Goal: Find specific page/section: Find specific page/section

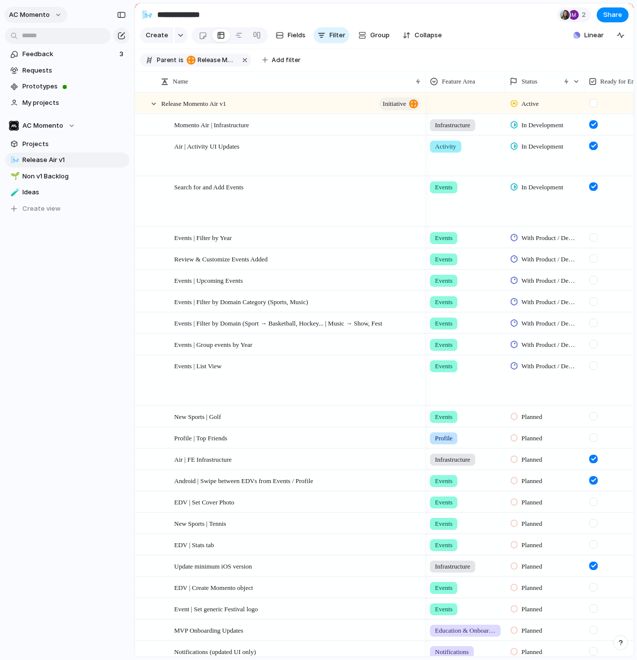
click at [39, 15] on span "AC Momento" at bounding box center [29, 15] width 41 height 10
click at [80, 13] on div "Settings Invite members Change theme Sign out" at bounding box center [318, 330] width 637 height 660
click at [577, 15] on div at bounding box center [573, 15] width 10 height 10
click at [380, 11] on div "Seen by Mark Kimmerman Tara Hunt" at bounding box center [318, 330] width 637 height 660
click at [29, 14] on span "AC Momento" at bounding box center [29, 15] width 41 height 10
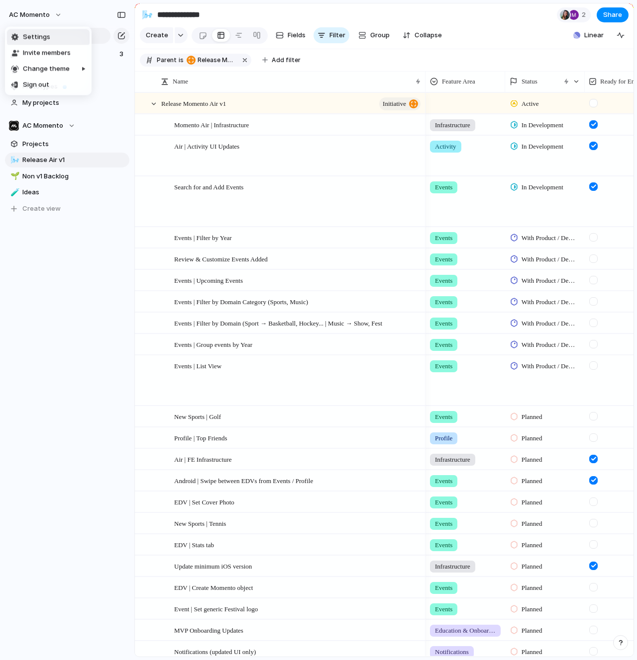
click at [279, 20] on div "Settings Invite members Change theme Sign out" at bounding box center [318, 330] width 637 height 660
click at [279, 20] on section "**********" at bounding box center [384, 14] width 498 height 22
